Goal: Complete application form: Complete application form

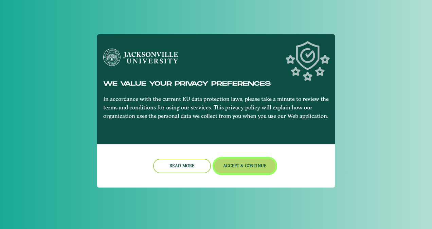
click at [234, 163] on button "Accept & Continue" at bounding box center [244, 166] width 61 height 15
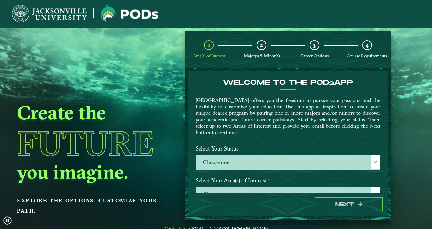
click at [234, 163] on label "Choose one" at bounding box center [288, 162] width 184 height 15
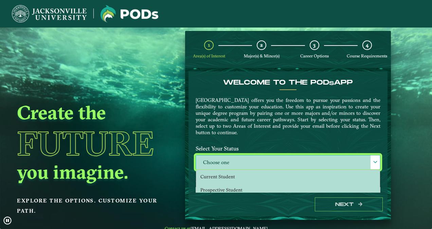
scroll to position [3, 30]
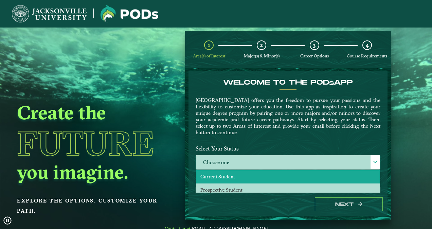
click at [231, 175] on span "Current Student" at bounding box center [217, 177] width 35 height 6
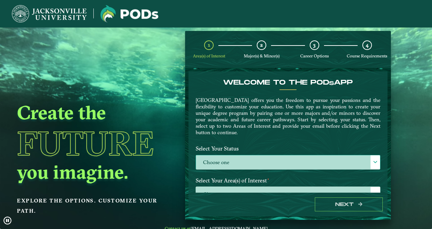
select select "[object Object]"
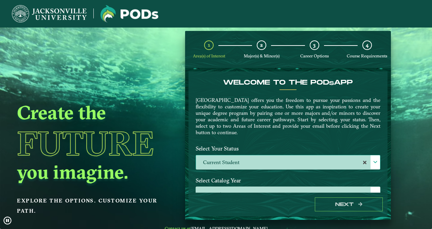
drag, startPoint x: 384, startPoint y: 81, endPoint x: 384, endPoint y: 97, distance: 15.3
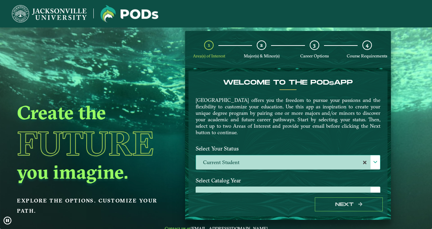
click at [384, 97] on div "Welcome to the POD s app [GEOGRAPHIC_DATA] offers you the freedom to pursue you…" at bounding box center [287, 131] width 199 height 121
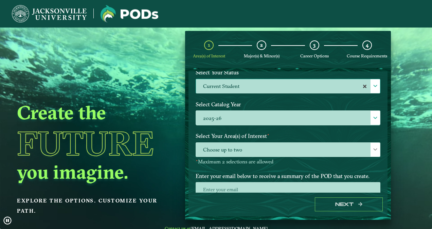
scroll to position [77, 0]
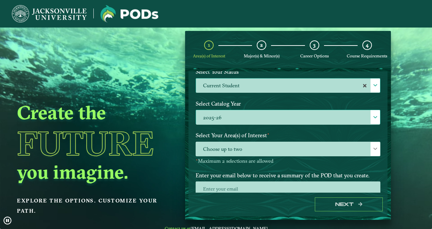
click at [374, 123] on div at bounding box center [375, 117] width 10 height 14
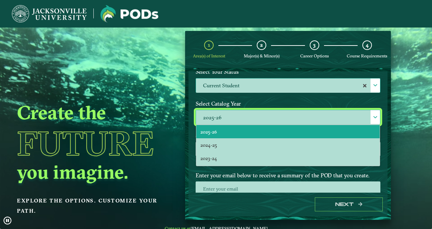
scroll to position [3, 30]
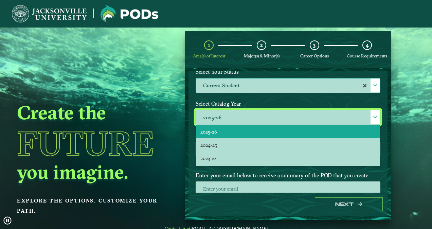
click at [374, 123] on div at bounding box center [375, 117] width 10 height 14
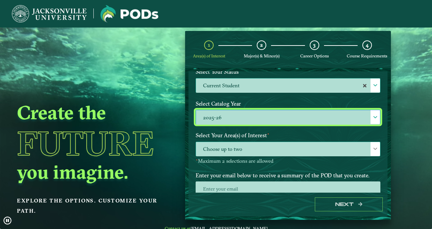
click at [370, 146] on div at bounding box center [375, 149] width 10 height 14
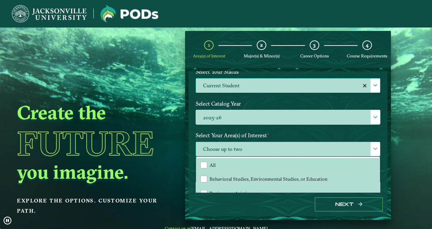
click at [373, 149] on span at bounding box center [375, 148] width 5 height 5
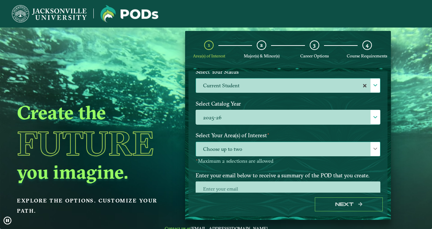
click at [360, 149] on span "Choose up to two" at bounding box center [288, 149] width 184 height 15
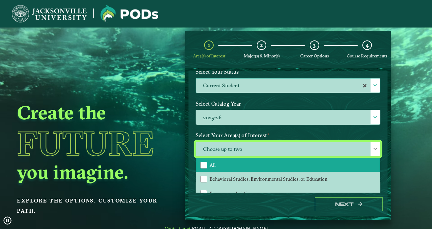
click at [329, 163] on li "All" at bounding box center [287, 165] width 183 height 14
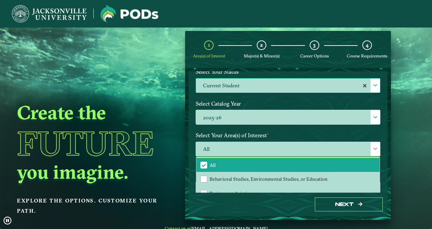
scroll to position [105, 0]
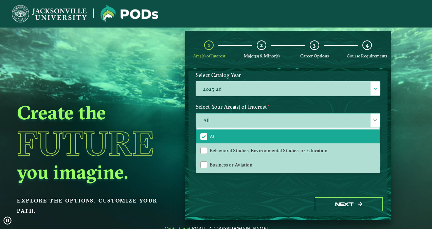
click at [373, 118] on span at bounding box center [375, 120] width 5 height 5
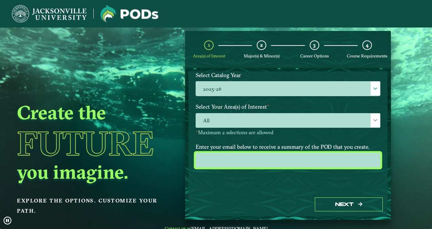
click at [310, 160] on input "email" at bounding box center [288, 160] width 185 height 15
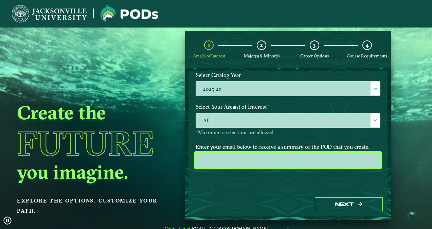
type input "[EMAIL_ADDRESS][DOMAIN_NAME]"
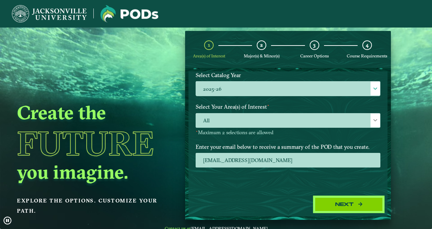
click at [338, 202] on button "Next" at bounding box center [349, 204] width 68 height 14
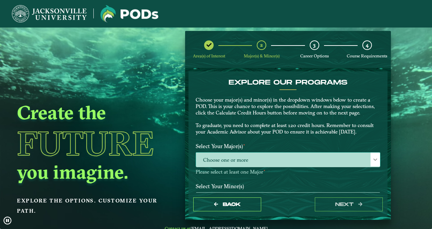
click at [361, 160] on span "Choose one or more" at bounding box center [288, 159] width 184 height 15
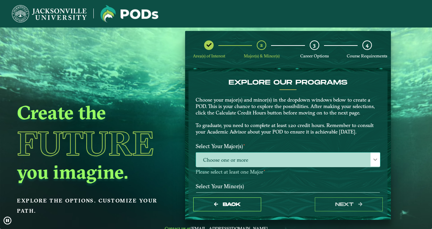
scroll to position [3, 30]
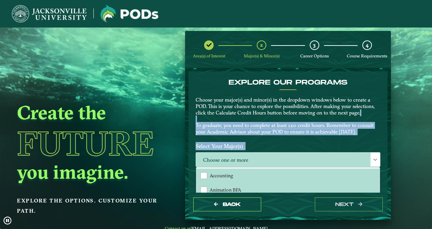
drag, startPoint x: 384, startPoint y: 117, endPoint x: 383, endPoint y: 141, distance: 24.1
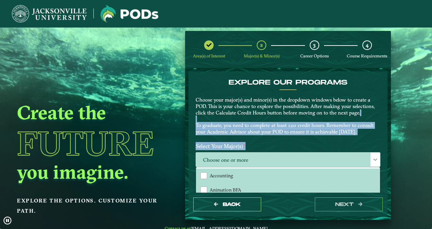
click at [383, 141] on div "EXPLORE OUR PROGRAMS Choose your major(s) and minor(s) in the dropdown windows …" at bounding box center [287, 131] width 199 height 121
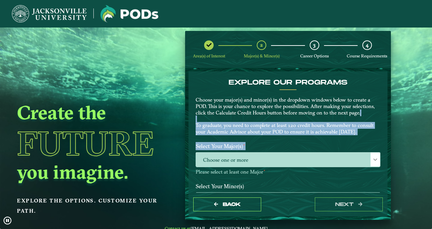
click at [386, 144] on div "EXPLORE OUR PROGRAMS Choose your major(s) and minor(s) in the dropdown windows …" at bounding box center [287, 131] width 199 height 121
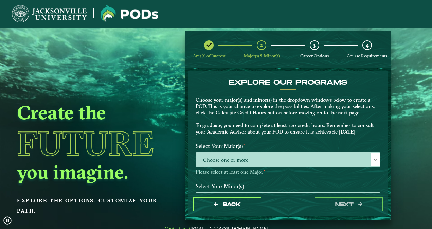
click at [386, 144] on div "EXPLORE OUR PROGRAMS Choose your major(s) and minor(s) in the dropdown windows …" at bounding box center [287, 131] width 199 height 121
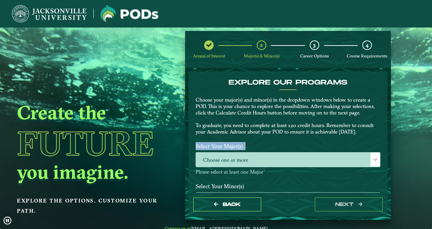
click at [386, 145] on div "EXPLORE OUR PROGRAMS Choose your major(s) and minor(s) in the dropdown windows …" at bounding box center [287, 131] width 199 height 121
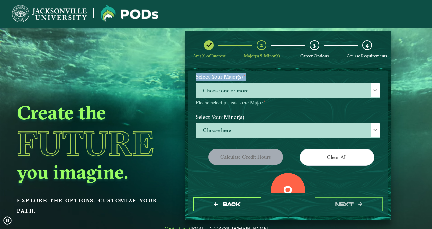
scroll to position [73, 0]
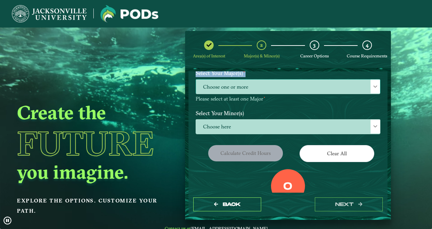
click at [299, 93] on span "Choose one or more" at bounding box center [288, 86] width 184 height 15
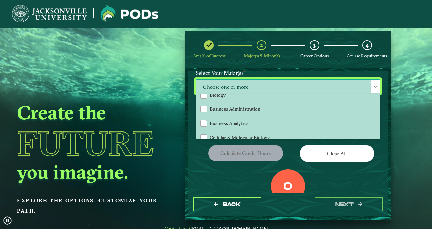
scroll to position [137, 0]
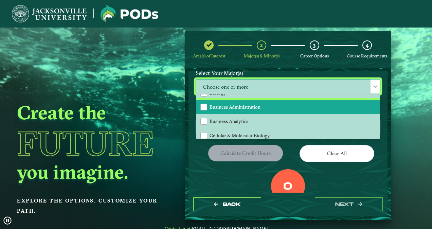
click at [252, 110] on span "Business Administration" at bounding box center [235, 107] width 51 height 6
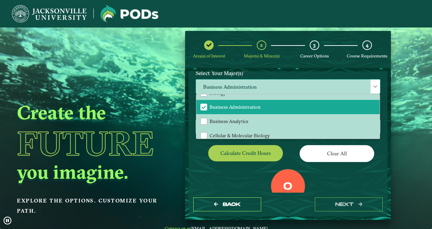
click at [373, 88] on span at bounding box center [375, 86] width 5 height 5
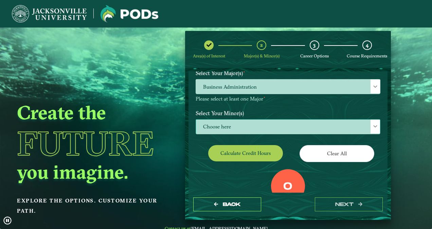
click at [294, 128] on span "Choose here" at bounding box center [288, 127] width 184 height 15
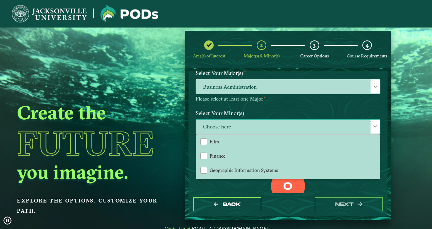
scroll to position [332, 0]
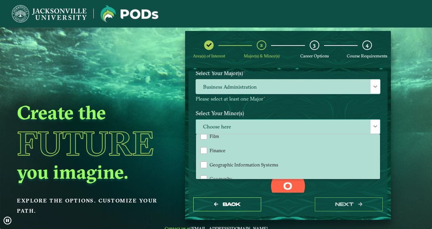
click at [370, 126] on div at bounding box center [375, 127] width 10 height 14
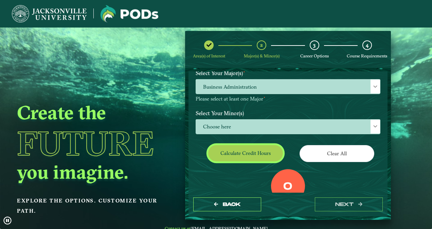
click at [247, 156] on button "Calculate credit hours" at bounding box center [245, 153] width 75 height 16
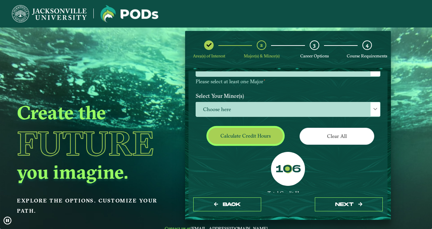
scroll to position [93, 0]
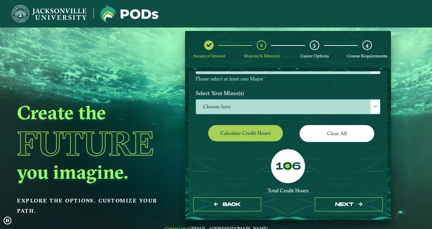
click at [376, 107] on div at bounding box center [375, 106] width 10 height 14
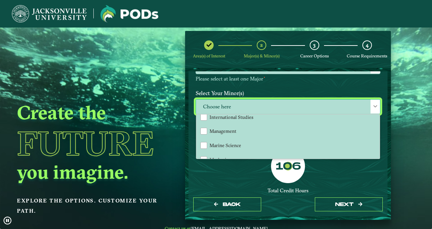
scroll to position [444, 0]
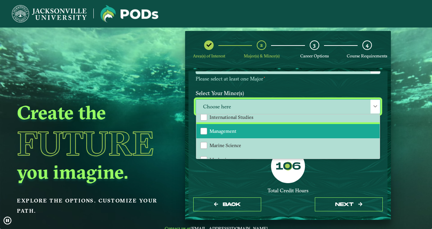
click at [298, 126] on li "Management" at bounding box center [287, 131] width 183 height 14
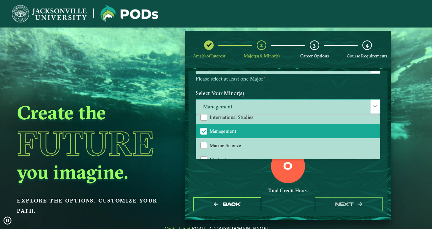
click at [374, 111] on div at bounding box center [375, 106] width 10 height 14
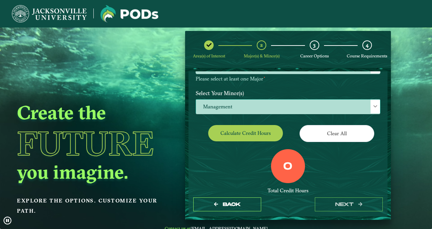
click at [263, 135] on button "Calculate credit hours" at bounding box center [245, 133] width 75 height 16
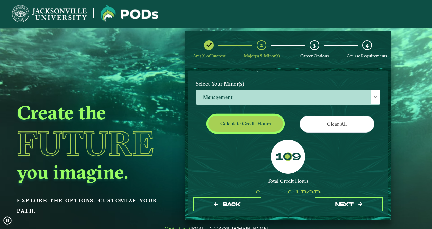
scroll to position [103, 0]
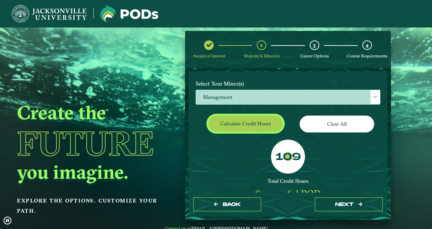
click at [249, 126] on button "Calculate credit hours" at bounding box center [245, 123] width 75 height 16
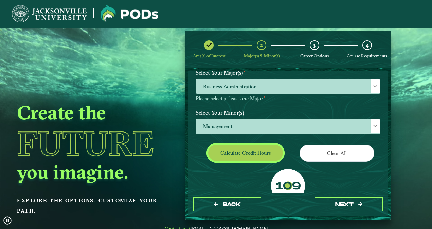
scroll to position [68, 0]
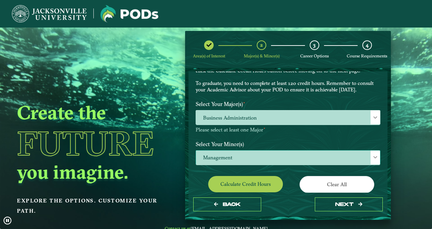
click at [312, 156] on span "Management" at bounding box center [288, 157] width 184 height 15
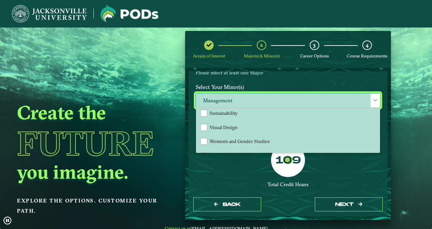
scroll to position [736, 0]
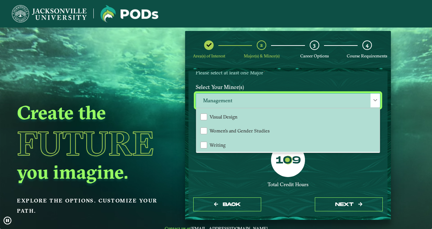
click at [374, 99] on span at bounding box center [375, 100] width 5 height 5
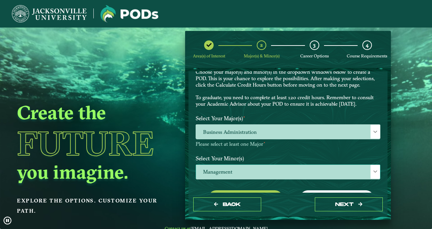
scroll to position [173, 0]
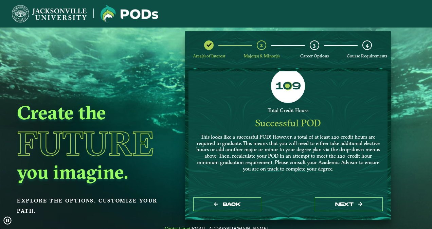
click at [348, 202] on button "next" at bounding box center [349, 204] width 68 height 14
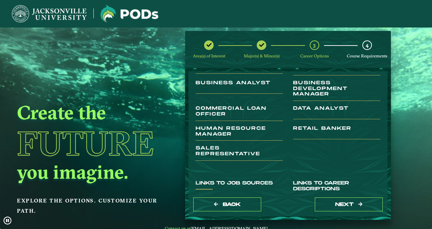
scroll to position [53, 0]
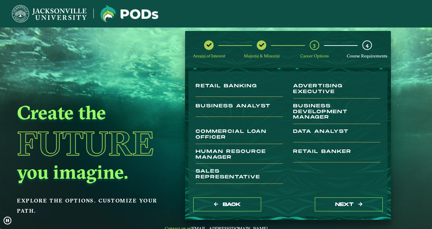
click at [234, 158] on h3 "Human Resource Manager" at bounding box center [239, 156] width 87 height 15
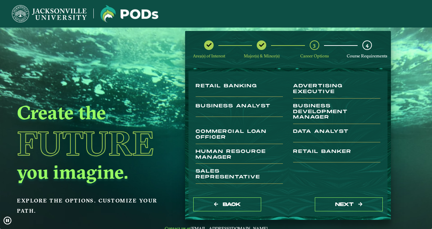
click at [222, 156] on h3 "Human Resource Manager" at bounding box center [239, 156] width 87 height 15
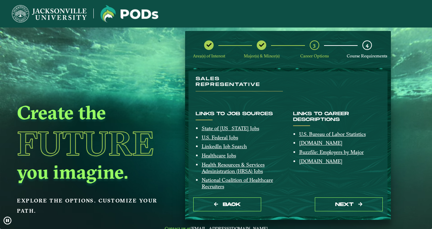
scroll to position [173, 0]
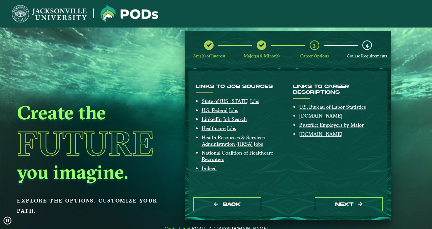
click at [346, 206] on button "next" at bounding box center [349, 204] width 68 height 14
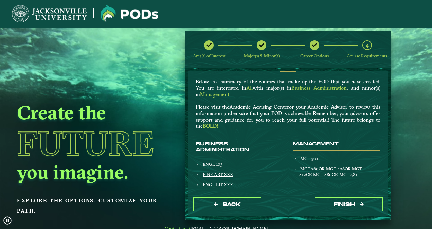
scroll to position [0, 0]
